Goal: Navigation & Orientation: Go to known website

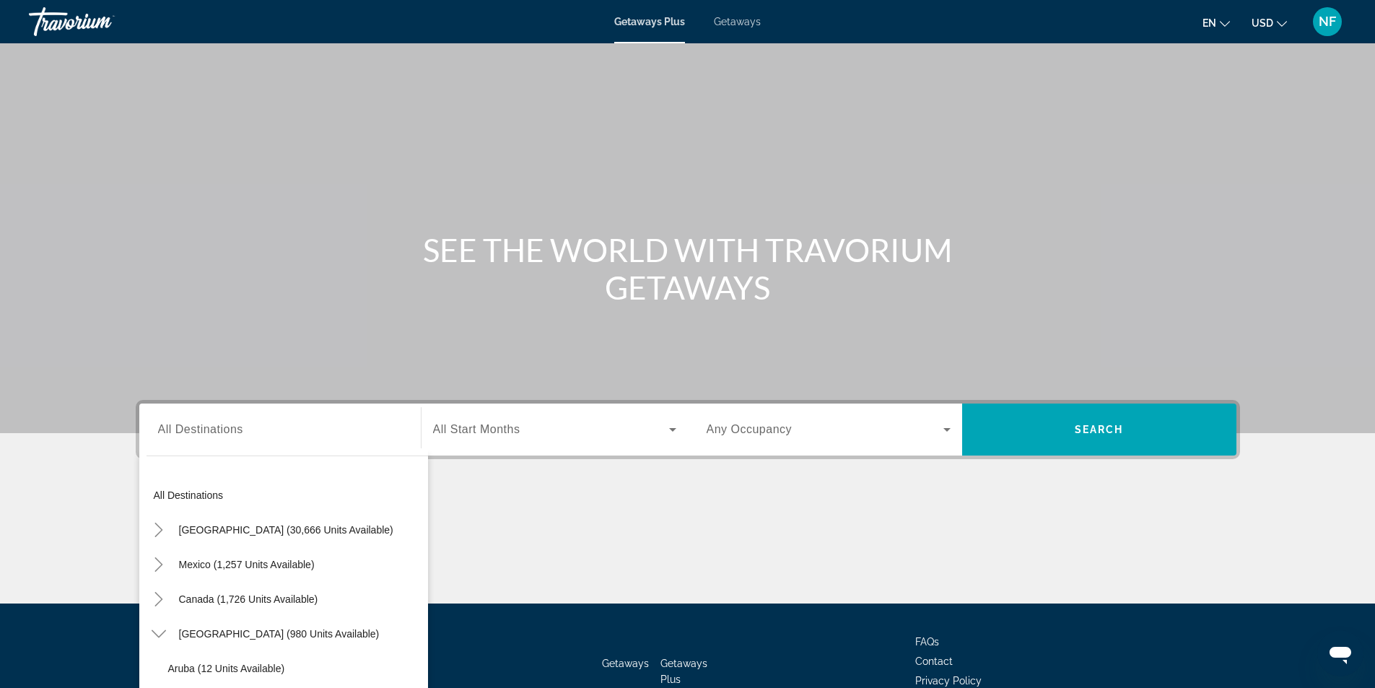
scroll to position [511, 0]
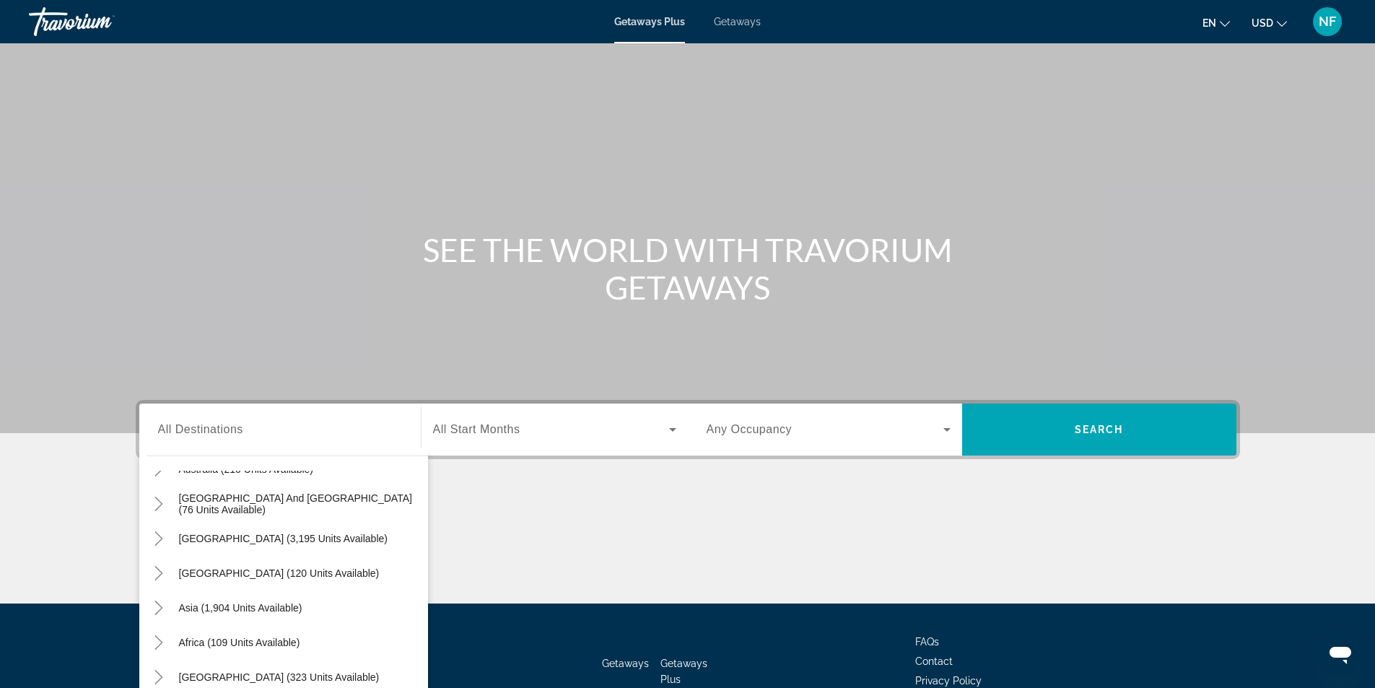
click at [74, 29] on div "Travorium" at bounding box center [101, 22] width 144 height 38
